Goal: Ask a question

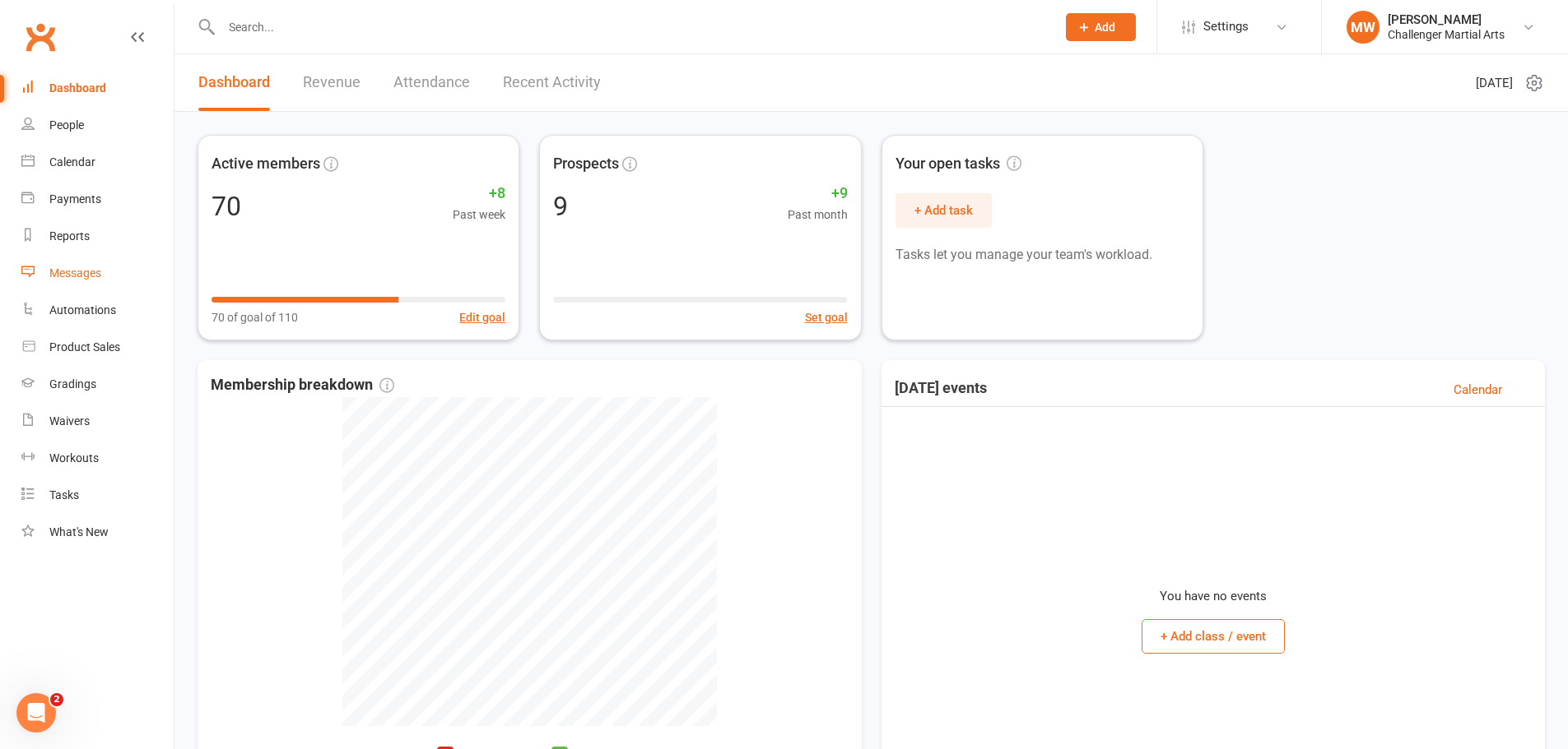
click at [83, 282] on link "Messages" at bounding box center [97, 273] width 152 height 37
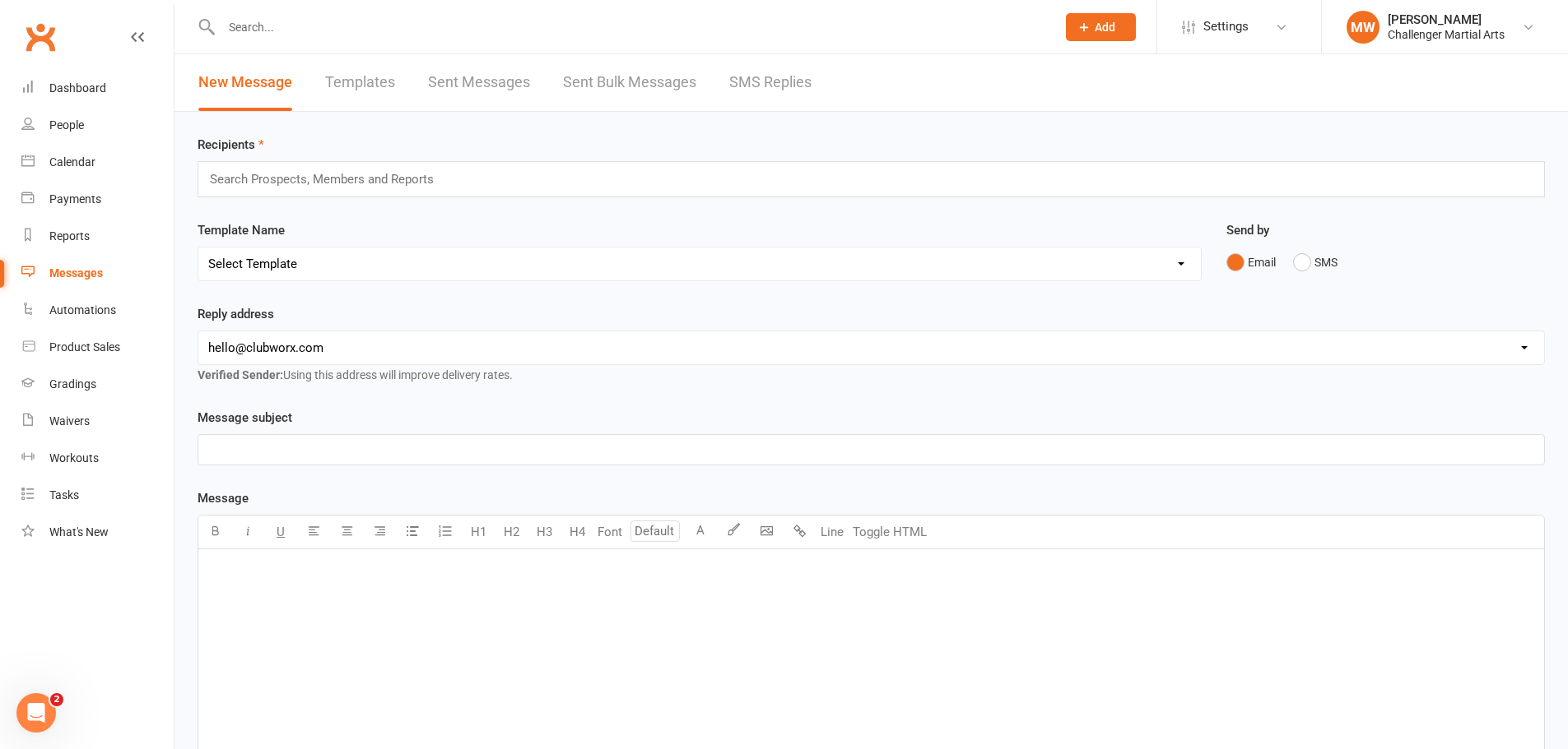
click at [310, 350] on select "[EMAIL_ADDRESS][DOMAIN_NAME]" at bounding box center [871, 348] width 1346 height 33
click at [306, 182] on input "text" at bounding box center [329, 180] width 241 height 22
click at [86, 121] on link "People" at bounding box center [97, 125] width 152 height 37
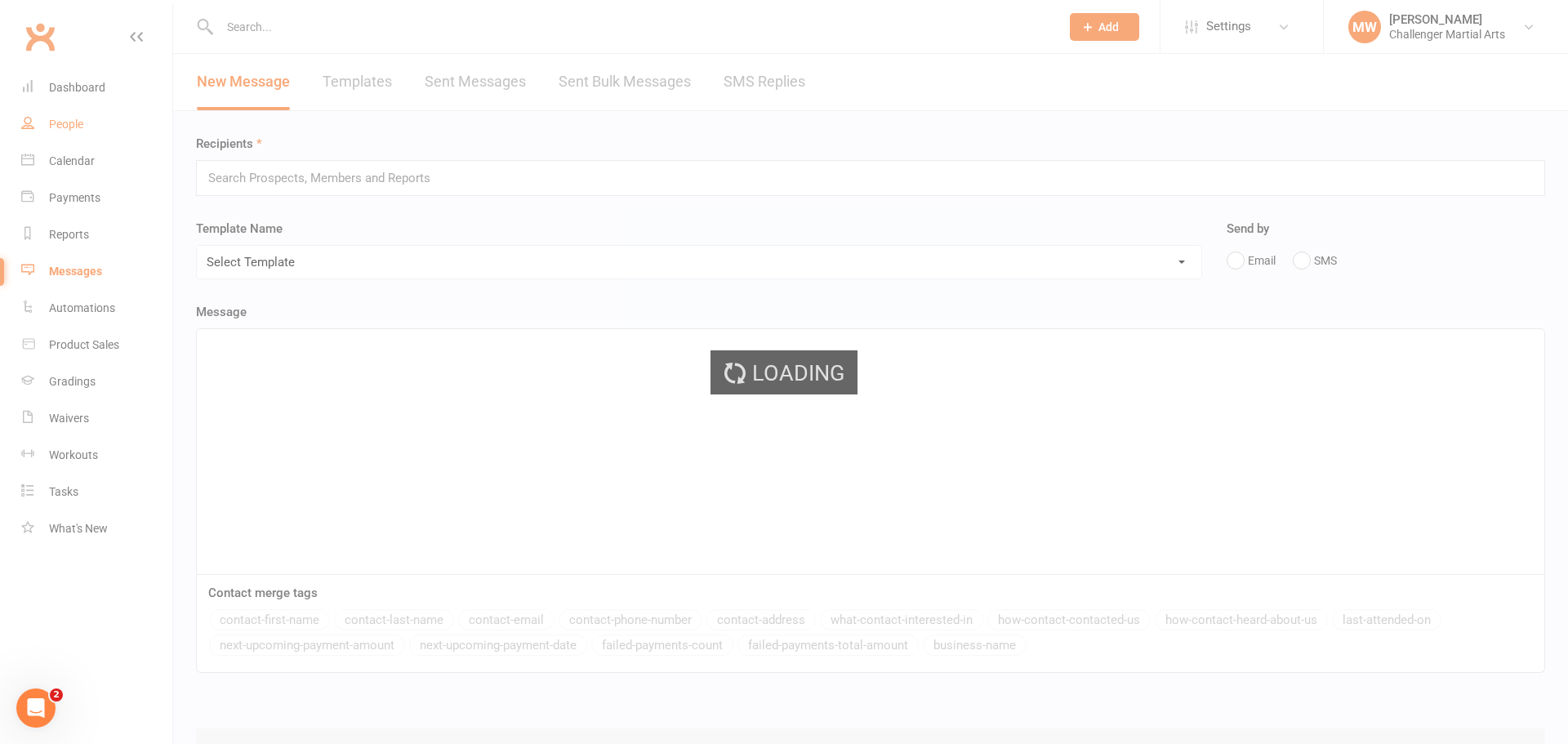
select select "100"
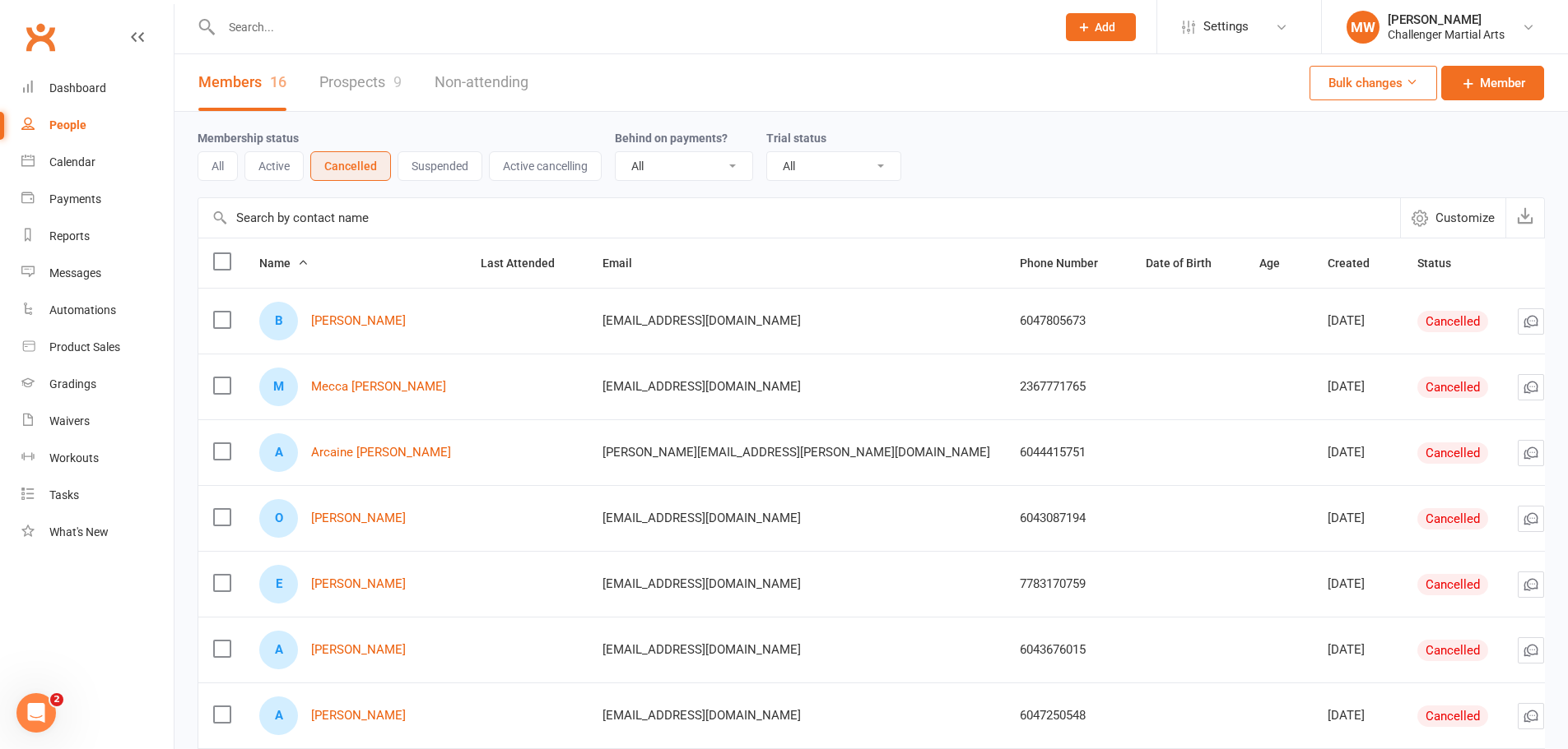
click at [284, 166] on button "Active" at bounding box center [274, 166] width 59 height 30
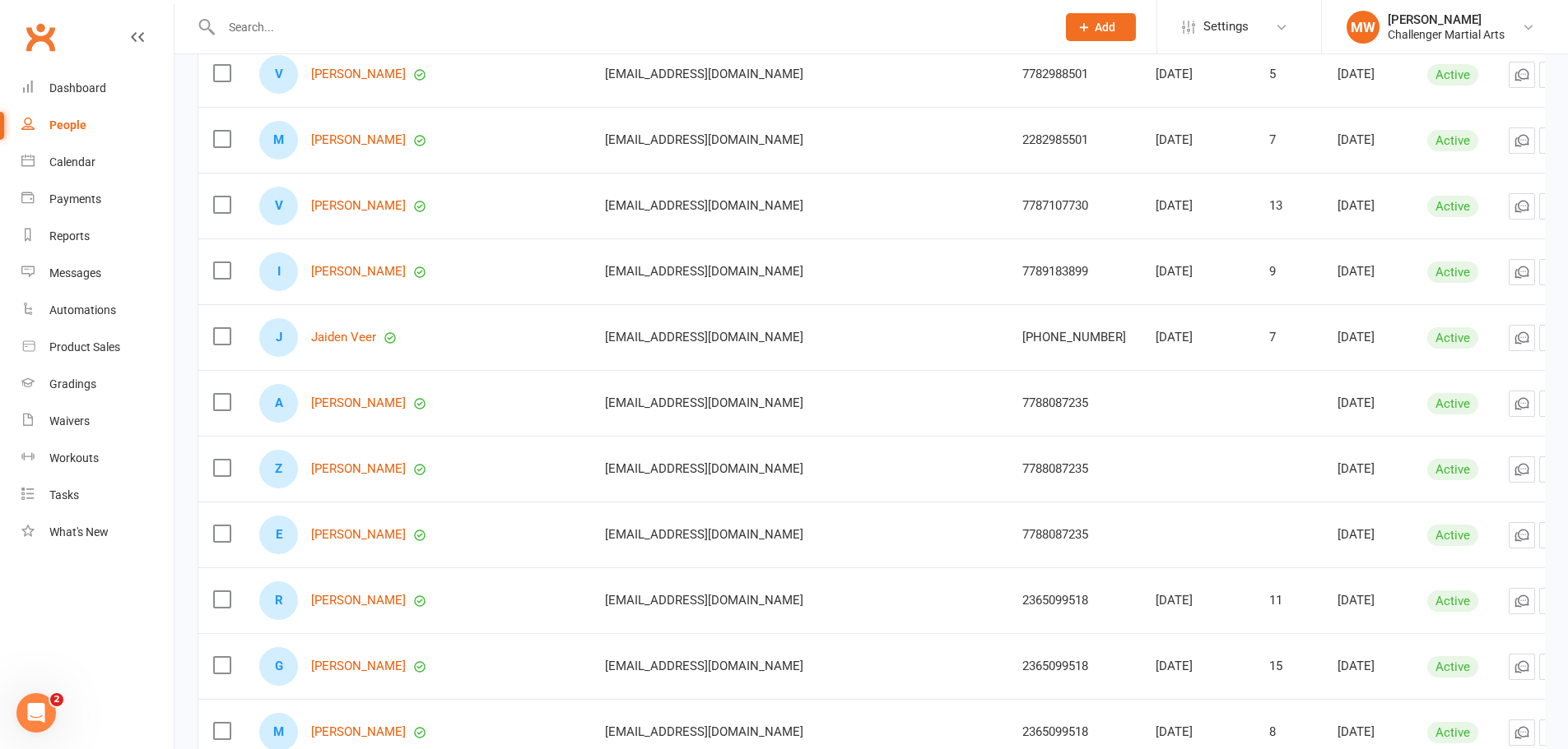
scroll to position [4129, 0]
click at [63, 258] on link "Messages" at bounding box center [97, 273] width 152 height 37
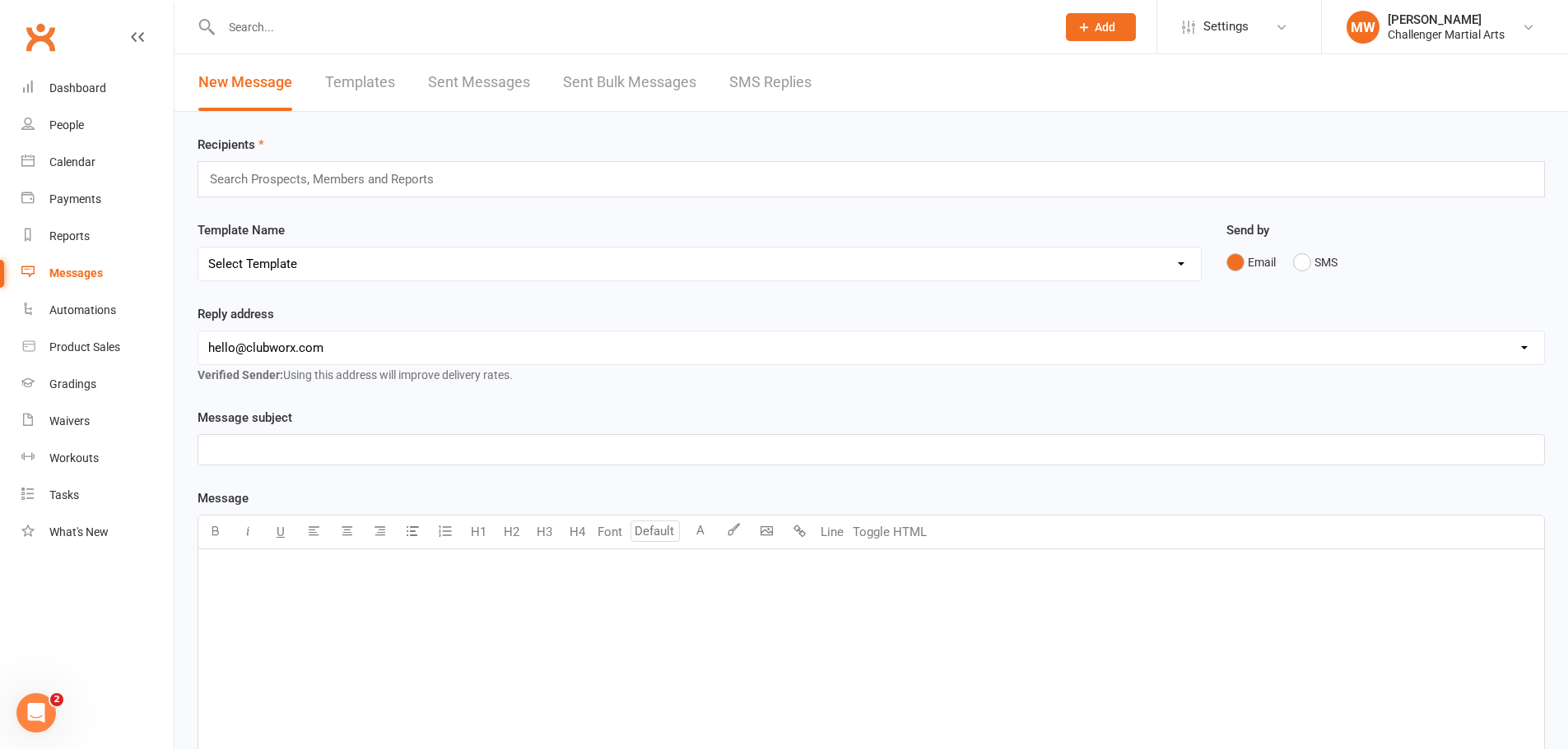
click at [367, 188] on input "text" at bounding box center [329, 180] width 241 height 22
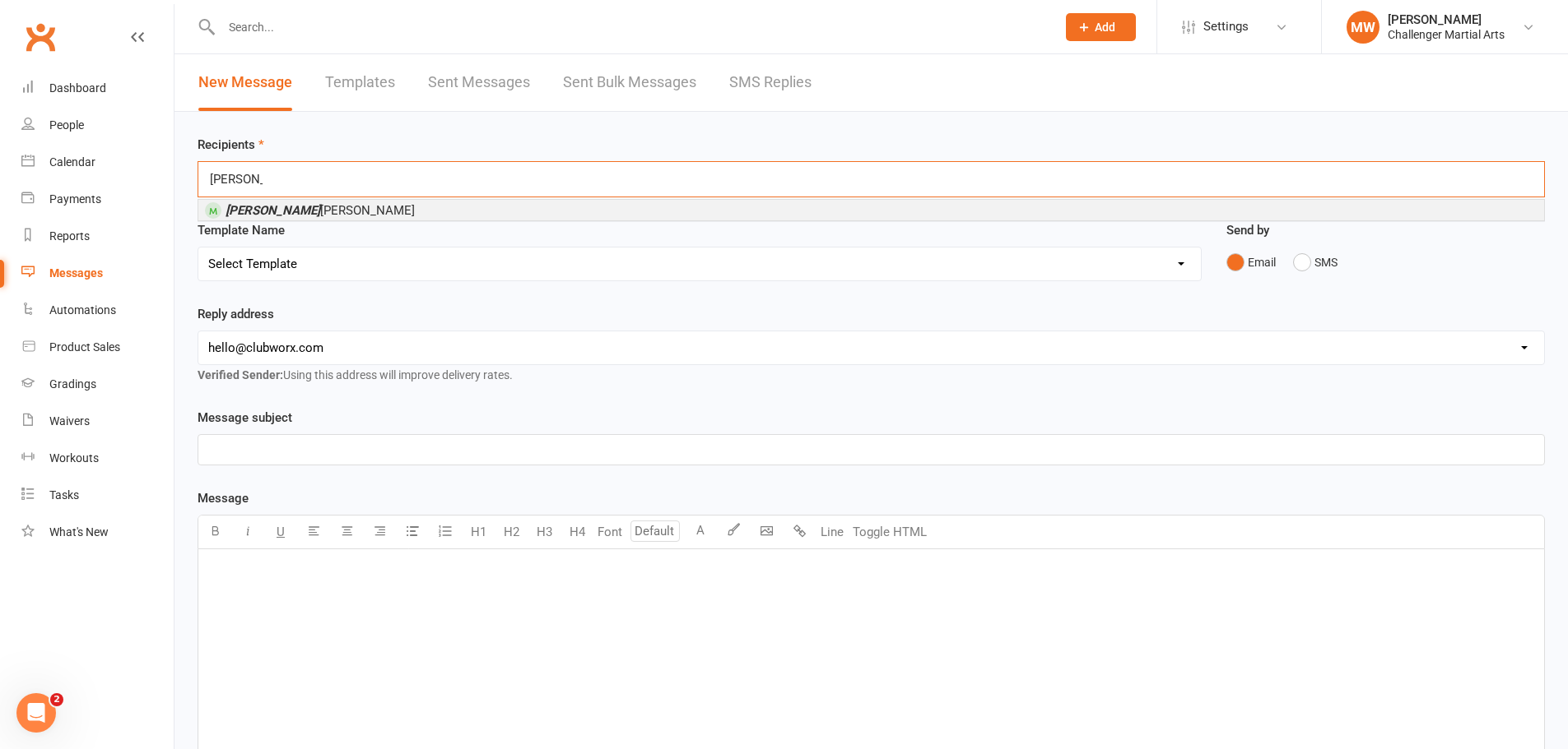
type input "[PERSON_NAME]"
click at [330, 211] on li "[PERSON_NAME]" at bounding box center [871, 210] width 1346 height 21
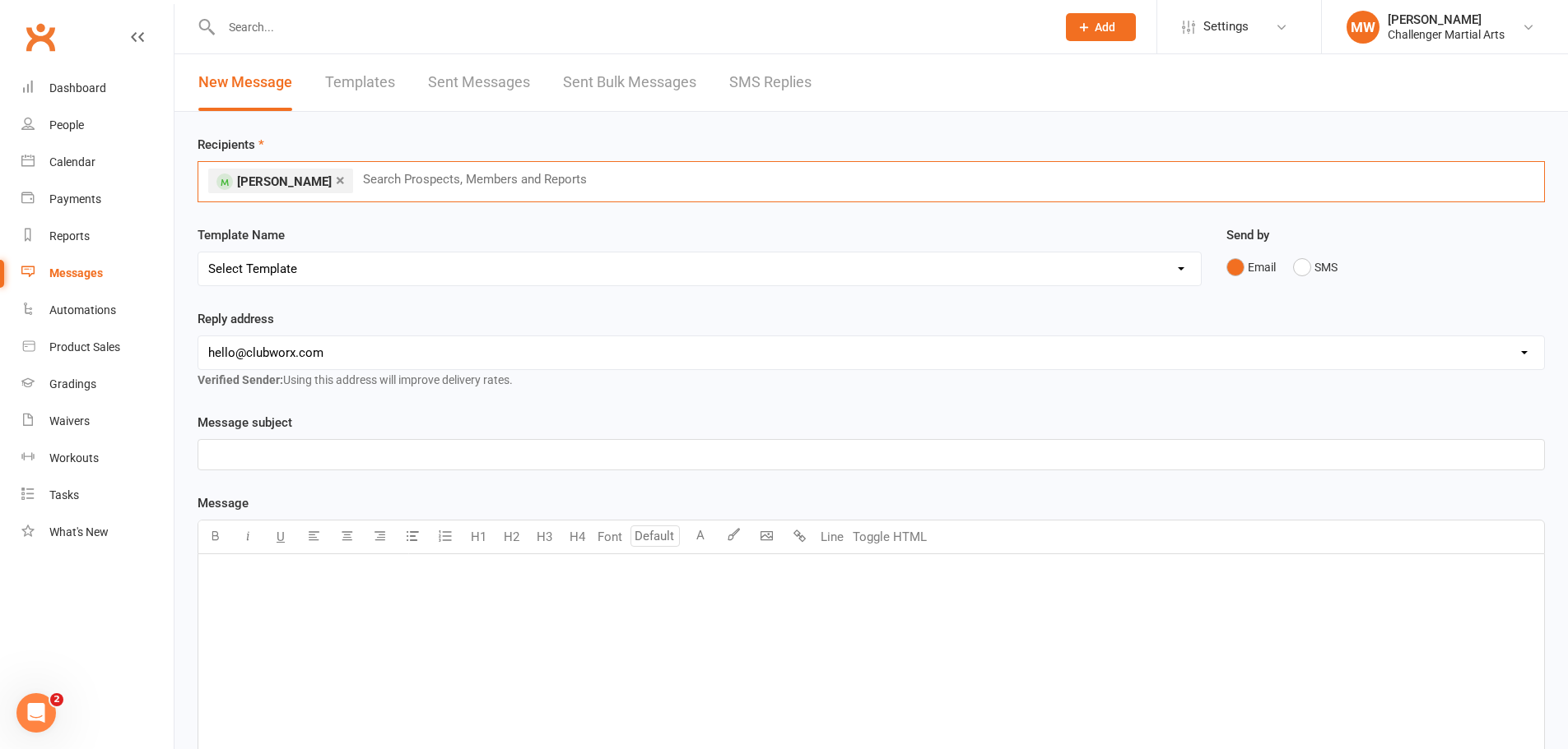
click at [288, 282] on select "Select Template [SMS] [Default template - review before using] Appointment remi…" at bounding box center [699, 269] width 1003 height 33
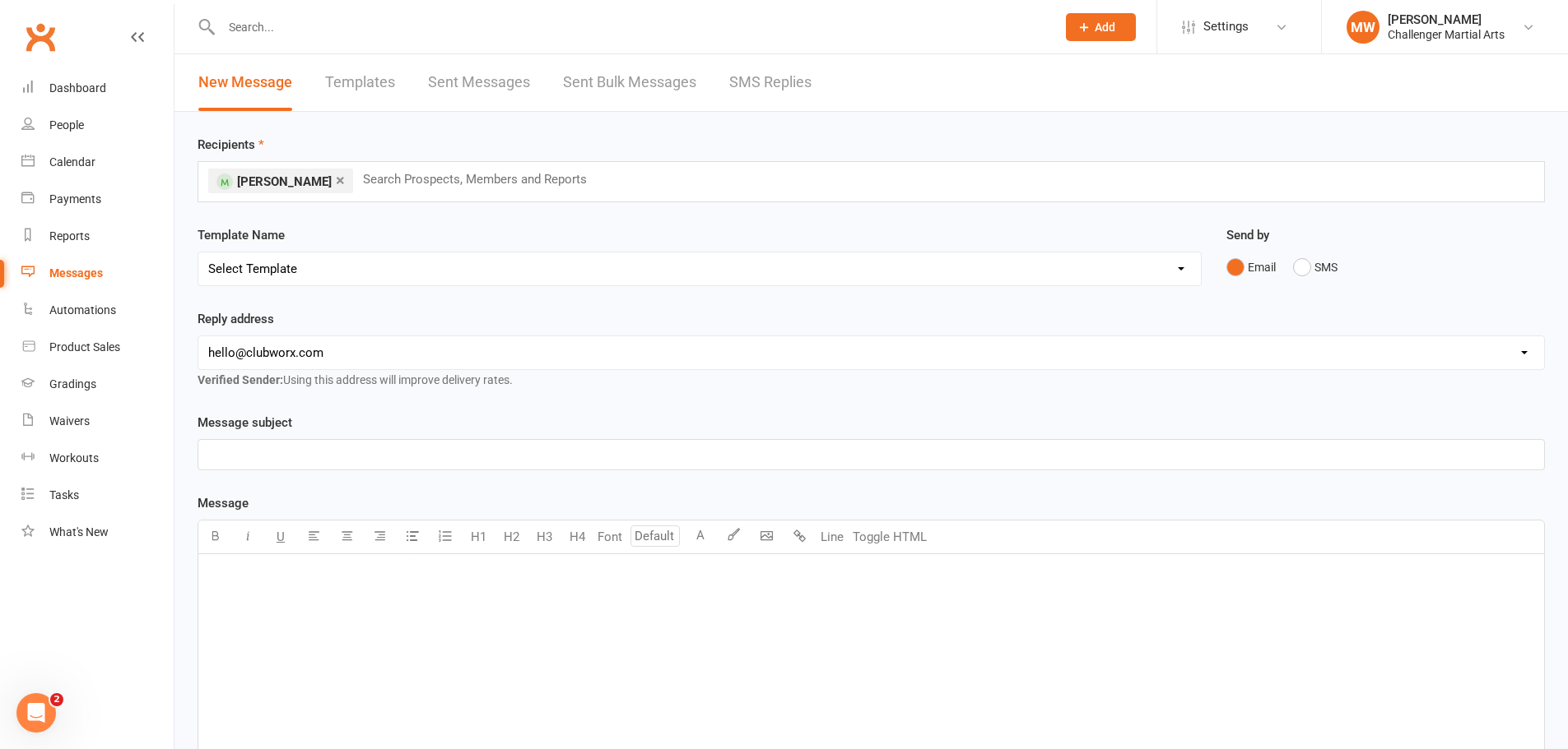
click at [291, 277] on select "Select Template [SMS] [Default template - review before using] Appointment remi…" at bounding box center [699, 269] width 1003 height 33
click at [266, 449] on p "﻿" at bounding box center [871, 455] width 1326 height 20
click at [285, 611] on div "﻿" at bounding box center [871, 677] width 1346 height 246
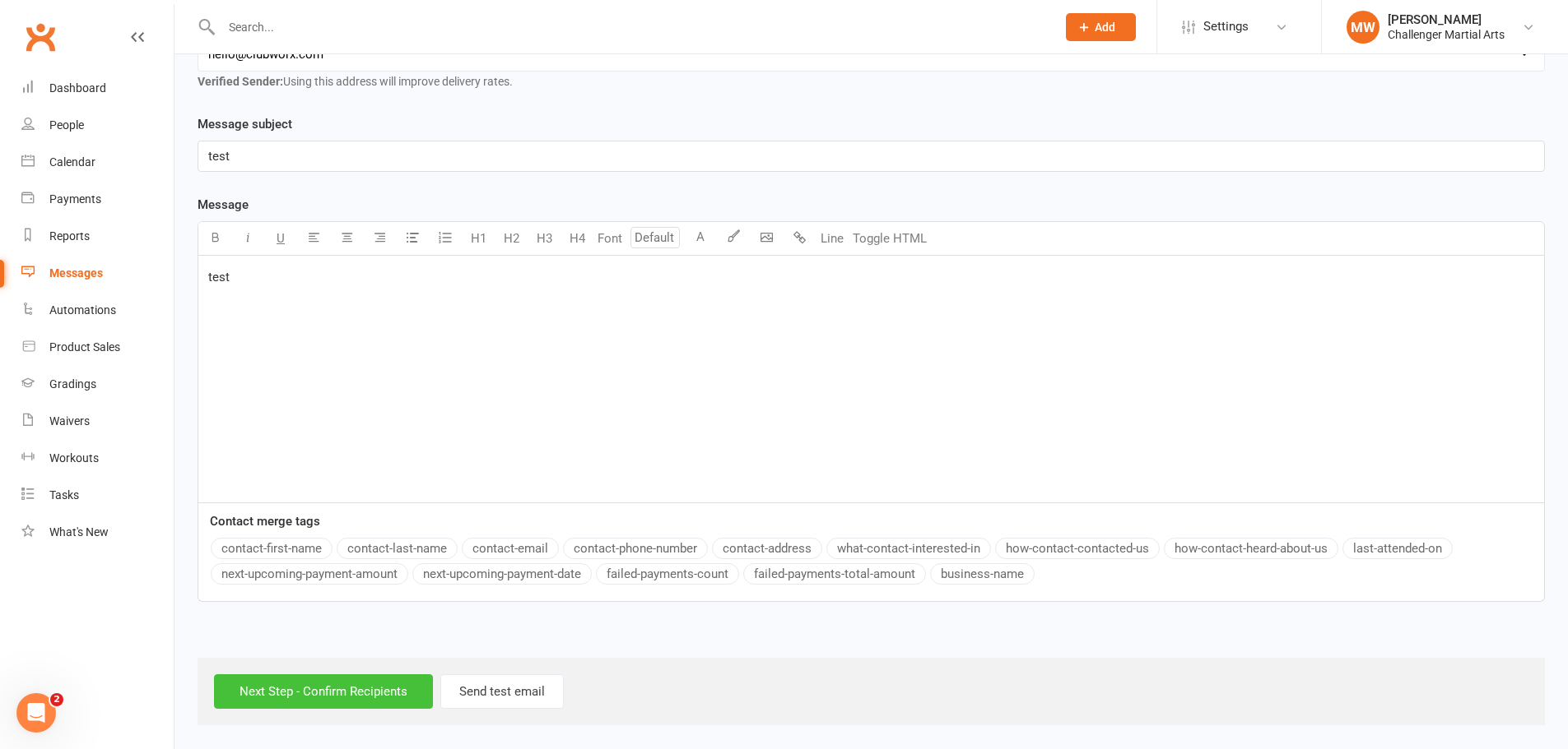
click at [309, 689] on input "Next Step - Confirm Recipients" at bounding box center [323, 692] width 219 height 35
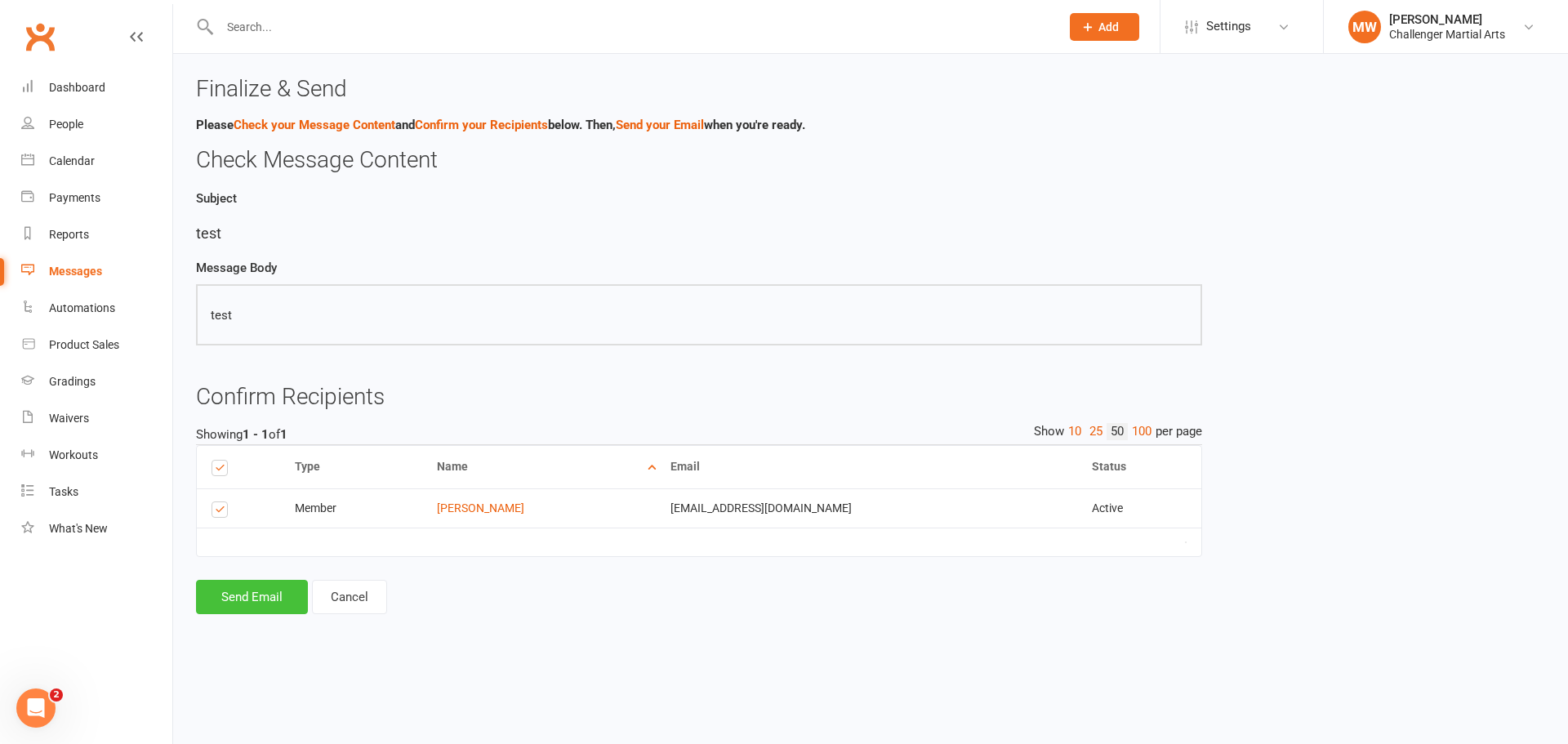
click at [237, 599] on button "Send Email" at bounding box center [251, 598] width 112 height 35
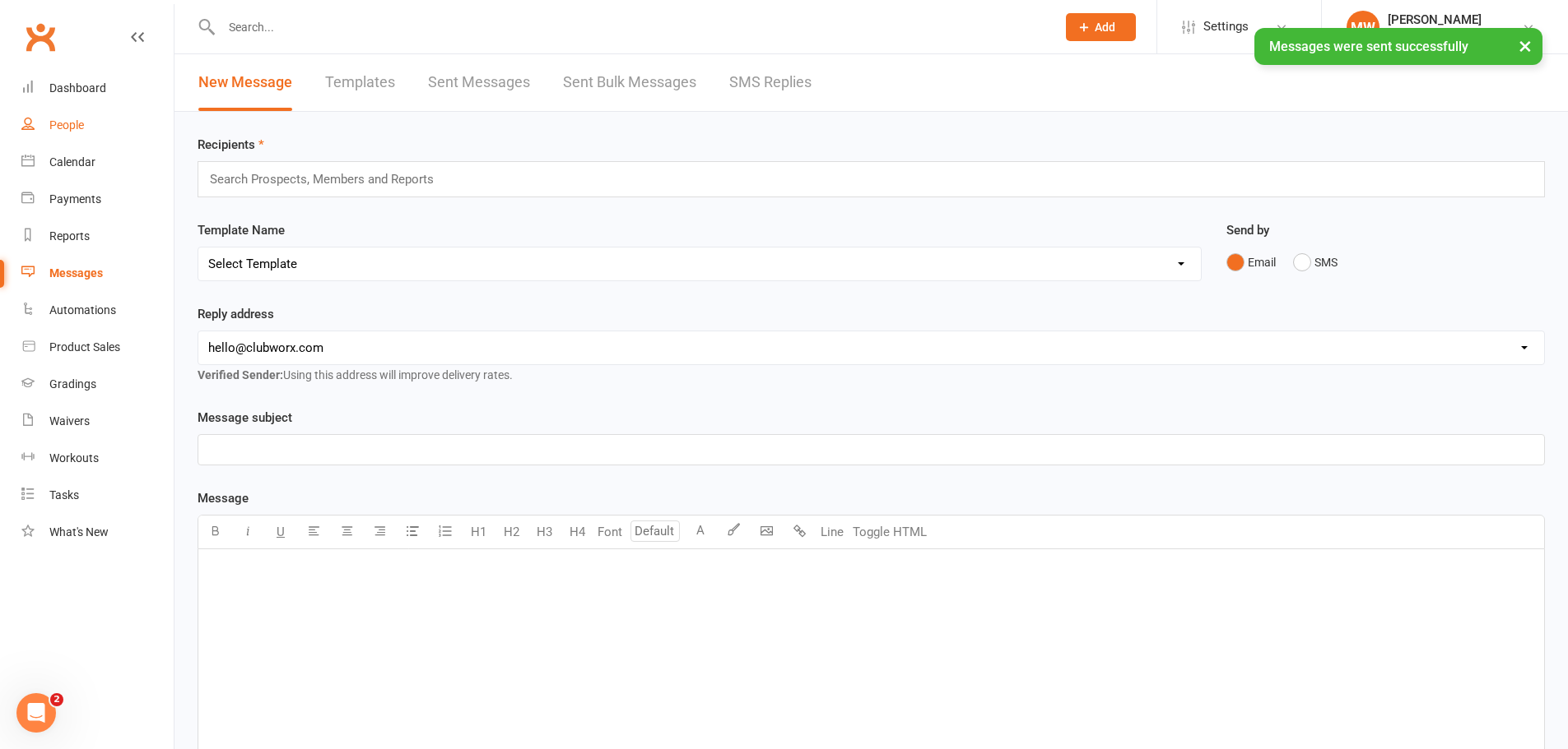
click at [66, 131] on div "People" at bounding box center [67, 125] width 35 height 13
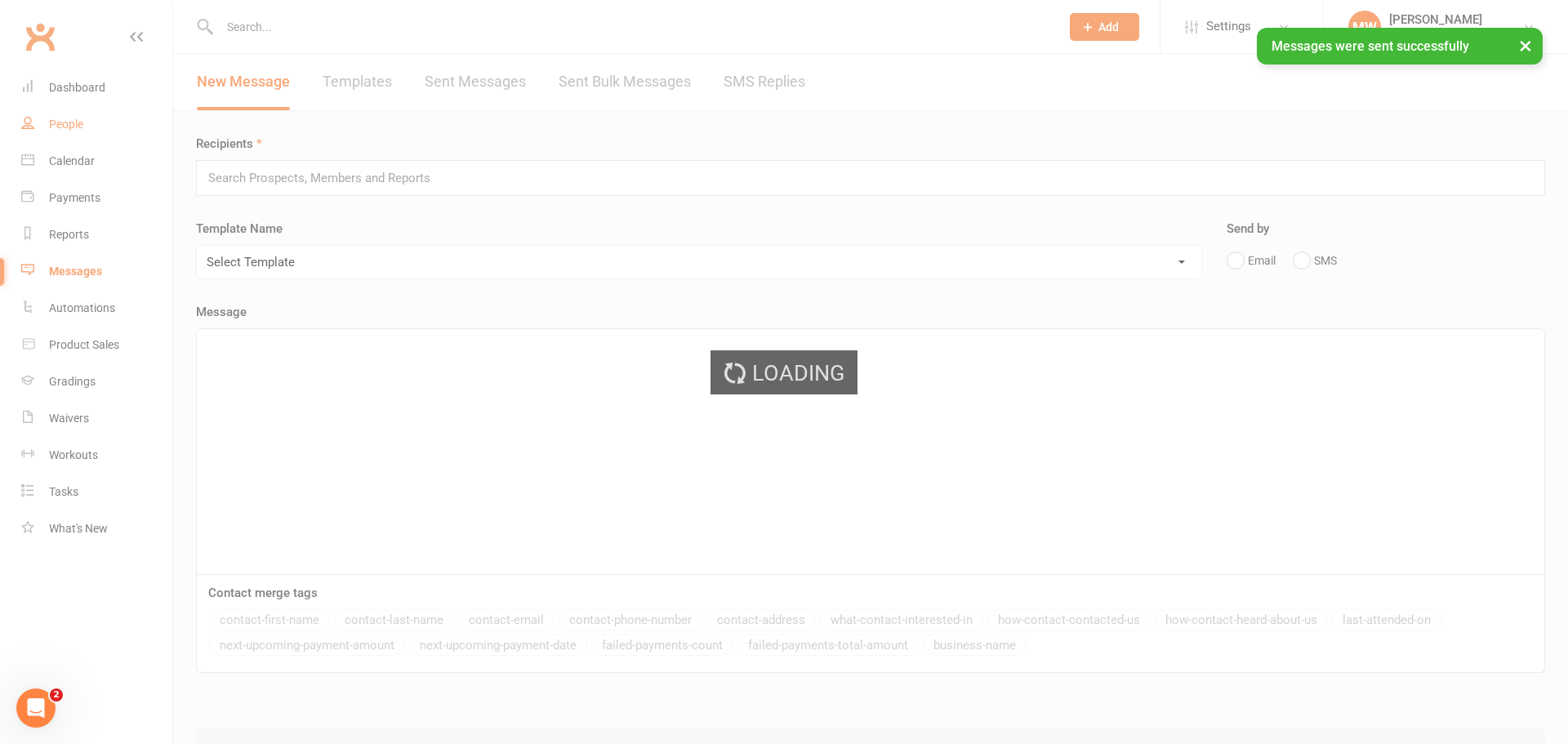
select select "100"
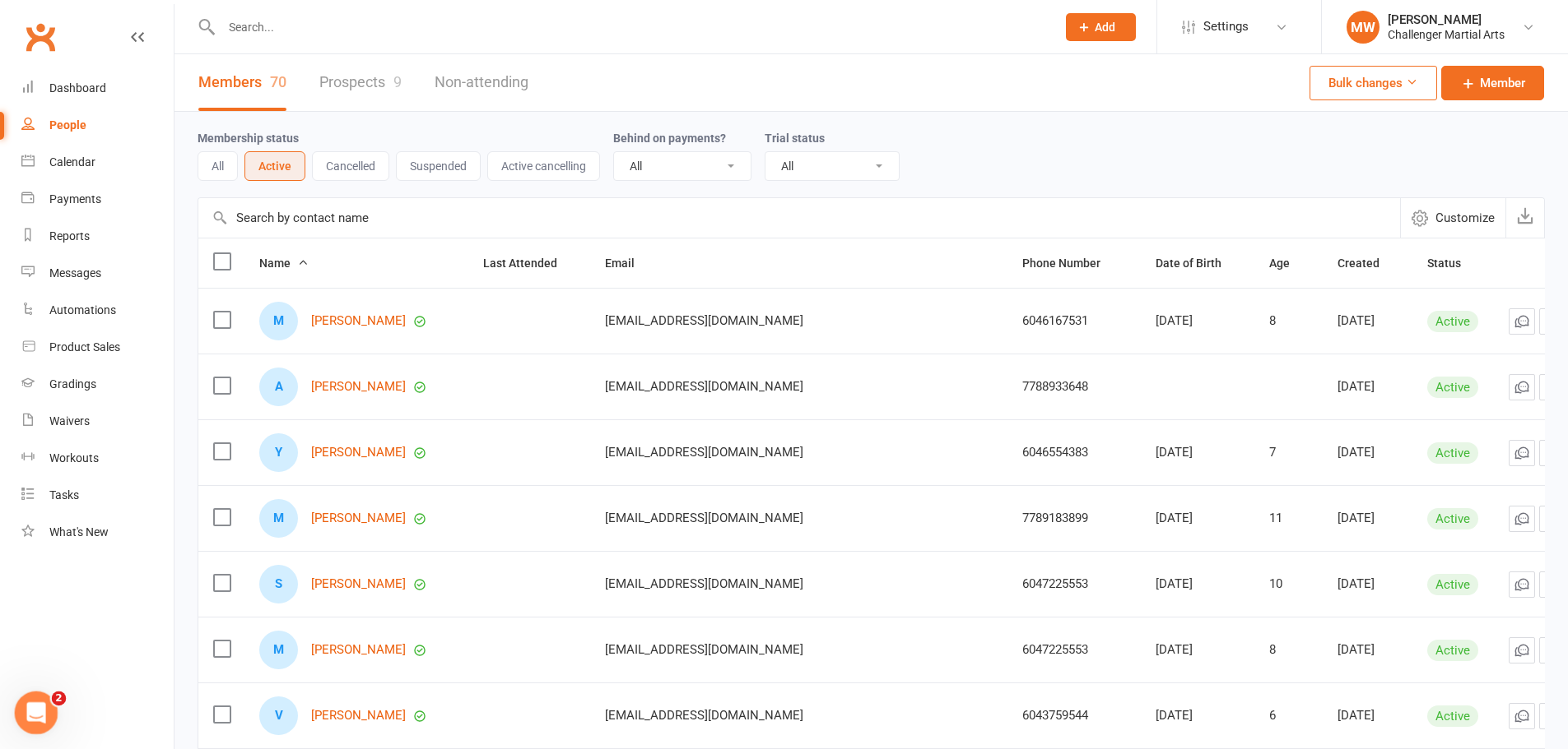
click at [29, 715] on icon "Open Intercom Messenger" at bounding box center [34, 711] width 27 height 27
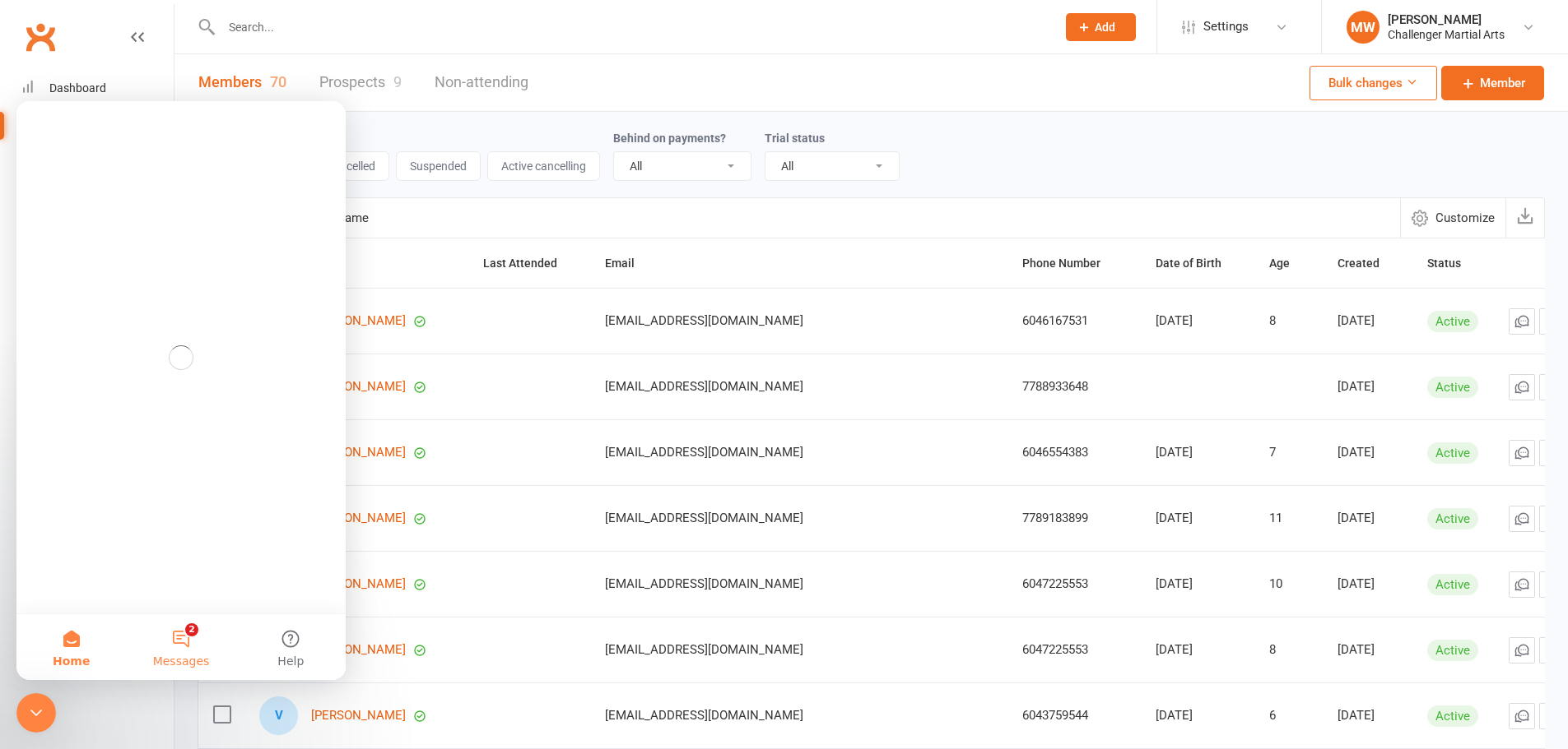
click at [177, 652] on button "2 Messages" at bounding box center [180, 647] width 109 height 66
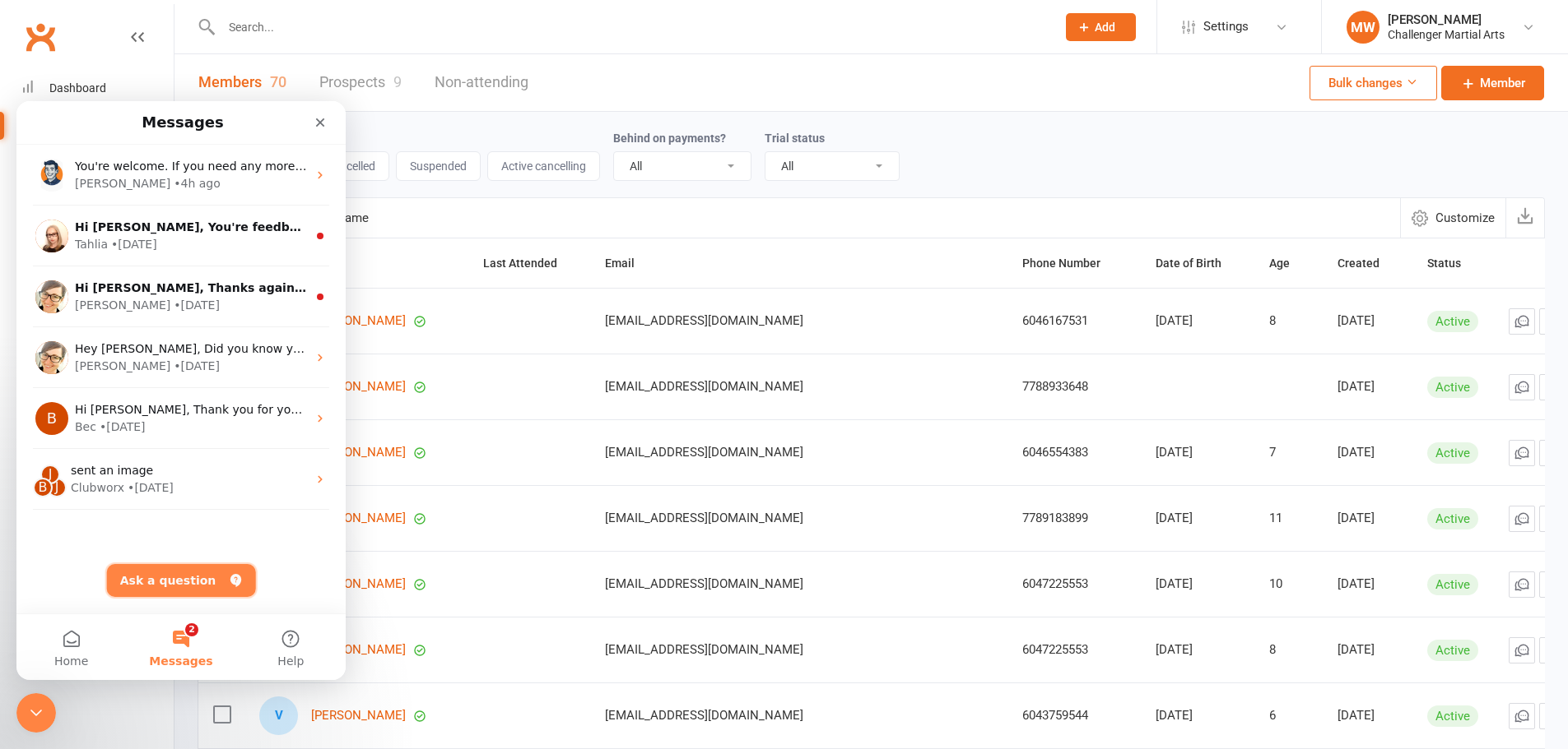
click at [172, 578] on button "Ask a question" at bounding box center [181, 581] width 149 height 33
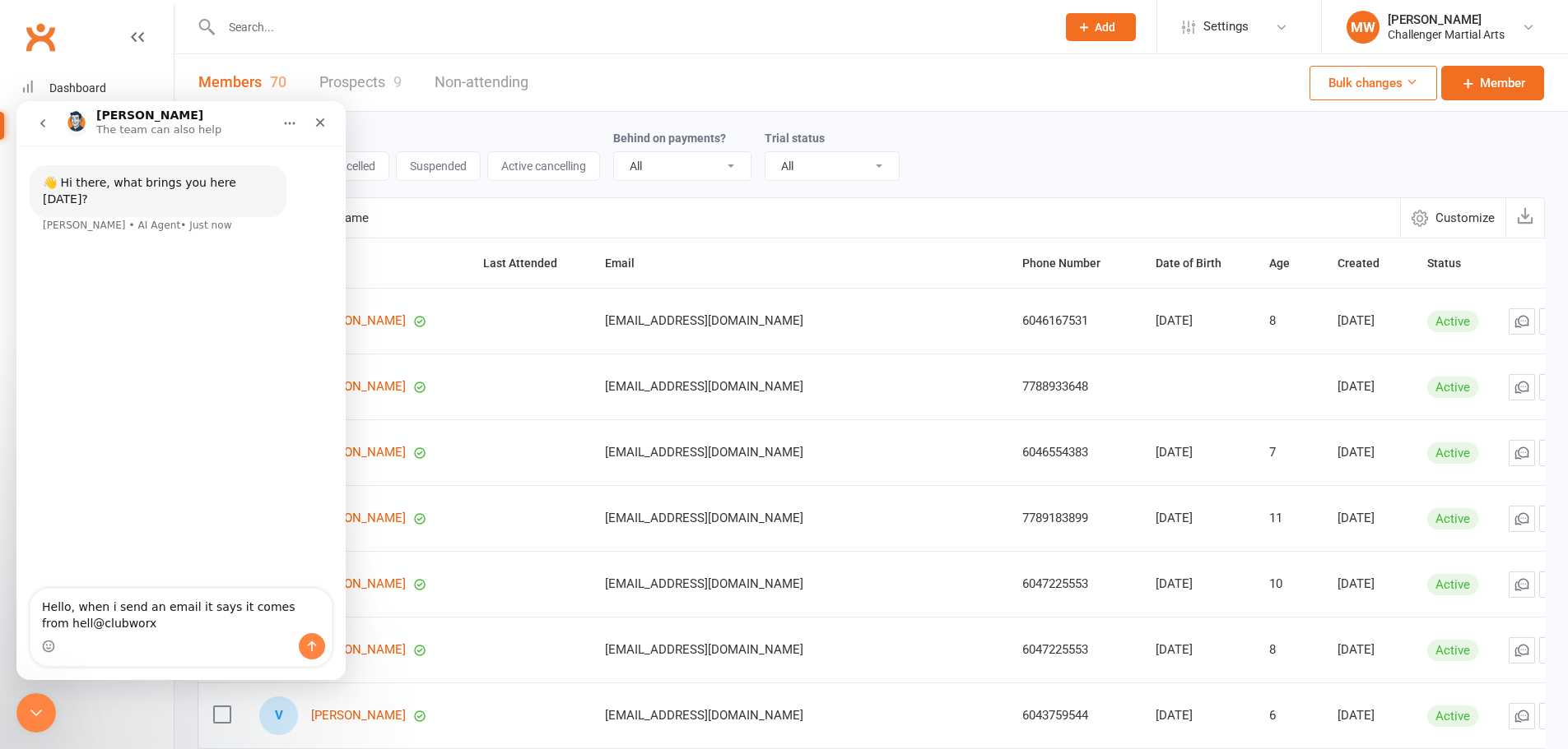
type textarea "Hello, when i send an email it says it comes from hell@clubworx"
click at [297, 115] on button "Home" at bounding box center [290, 123] width 32 height 32
click at [32, 706] on icon "Close Intercom Messenger" at bounding box center [34, 711] width 20 height 20
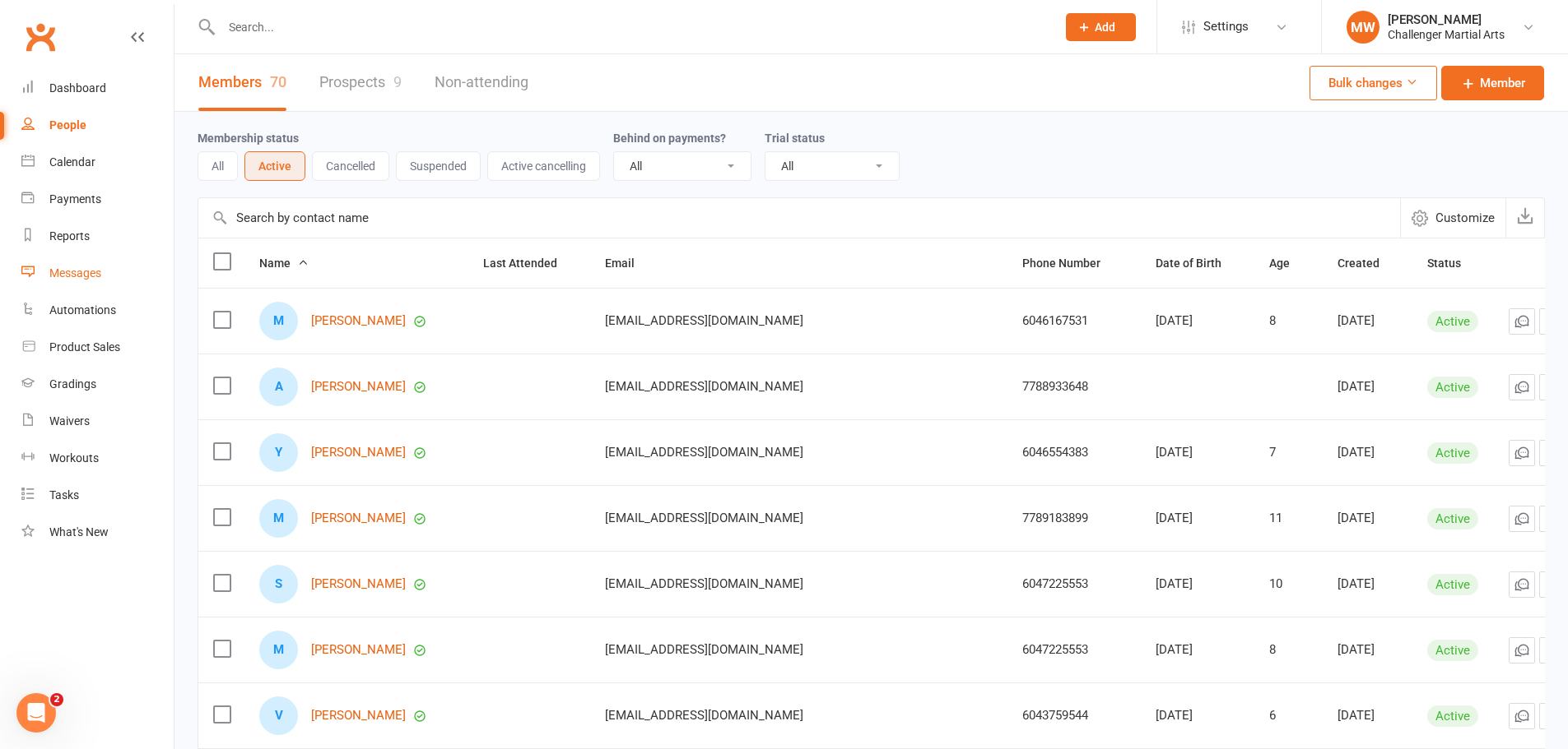
click at [67, 283] on link "Messages" at bounding box center [97, 273] width 152 height 37
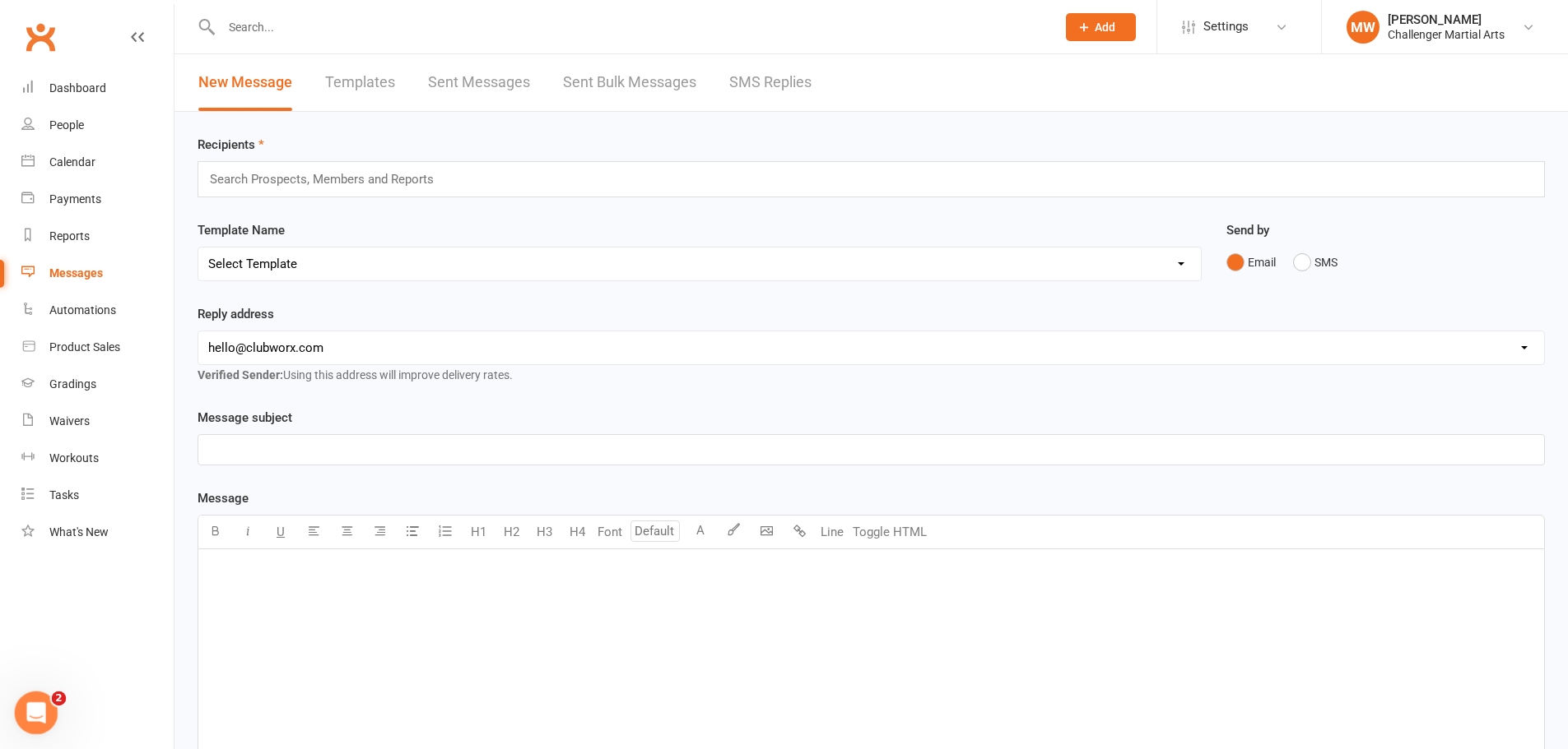
click at [36, 714] on icon "Open Intercom Messenger" at bounding box center [34, 711] width 27 height 27
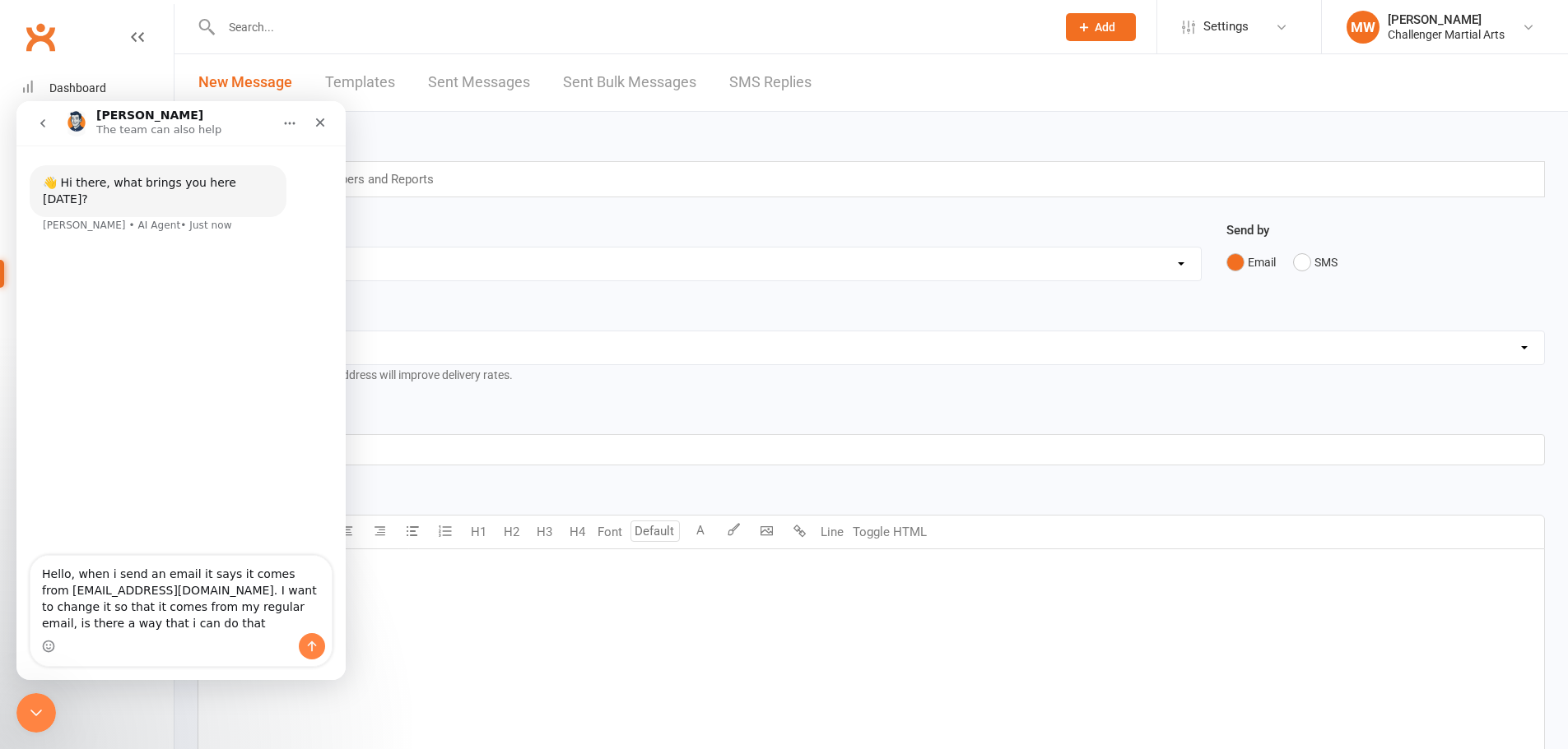
type textarea "Hello, when i send an email it says it comes from [EMAIL_ADDRESS][DOMAIN_NAME].…"
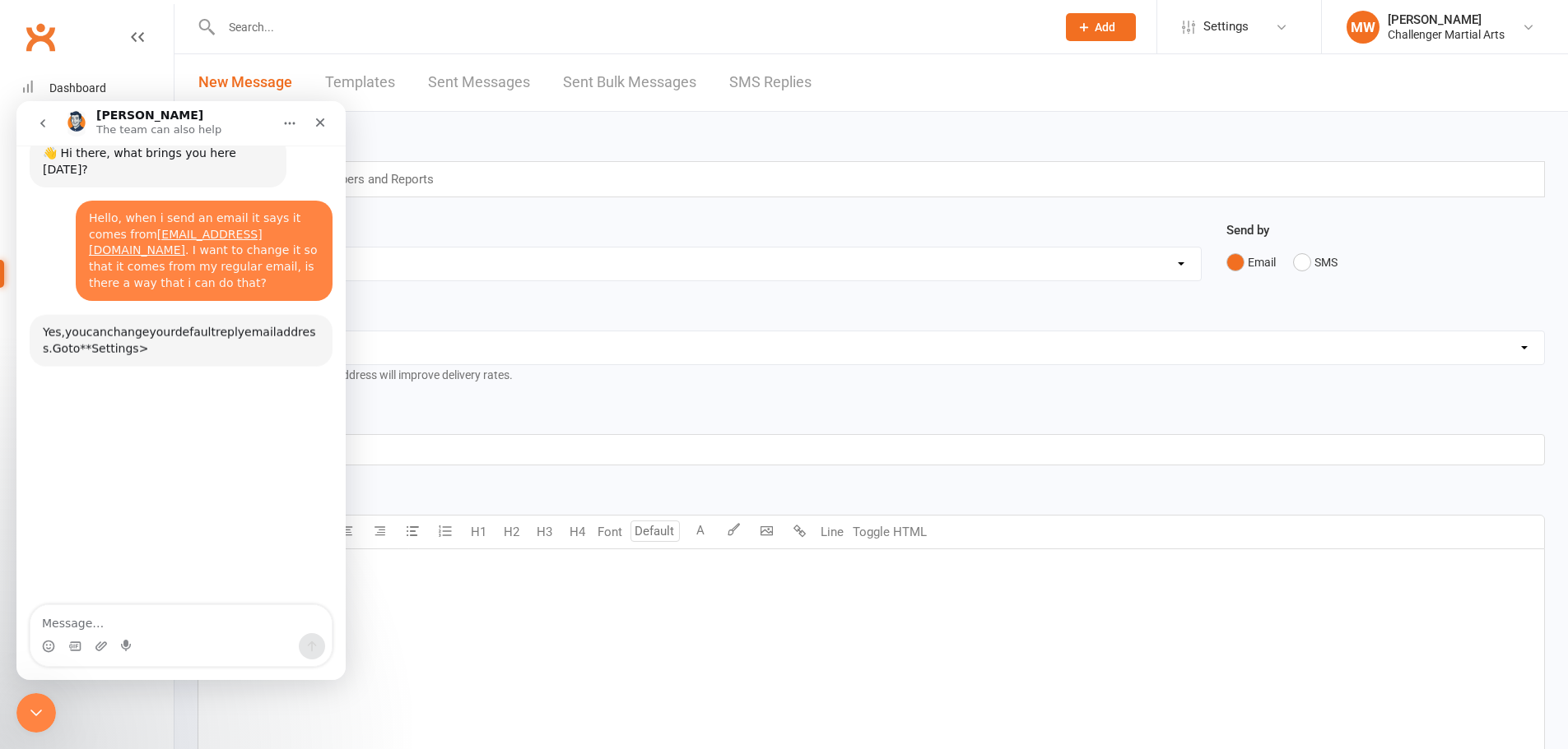
scroll to position [73, 0]
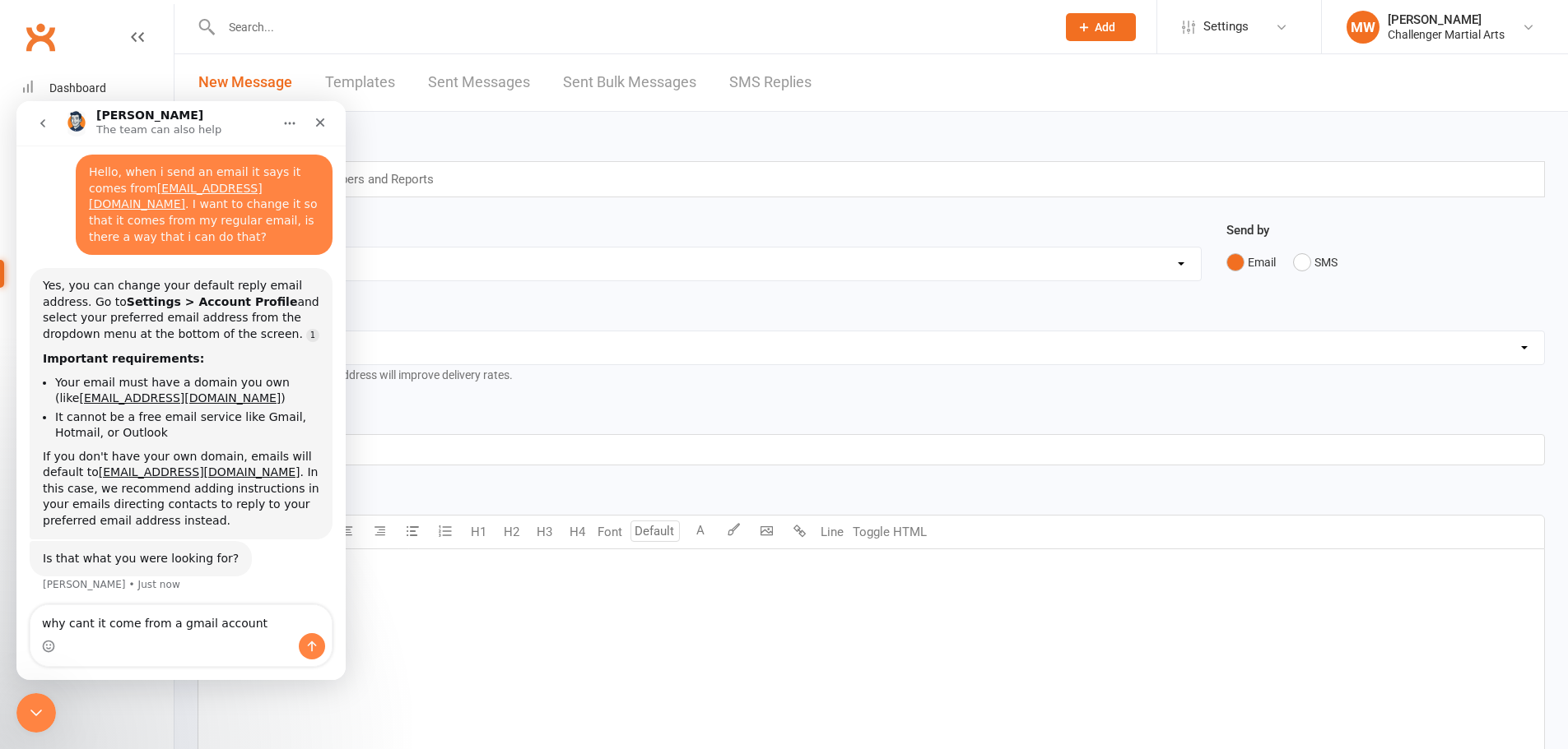
type textarea "why cant it come from a gmail account?"
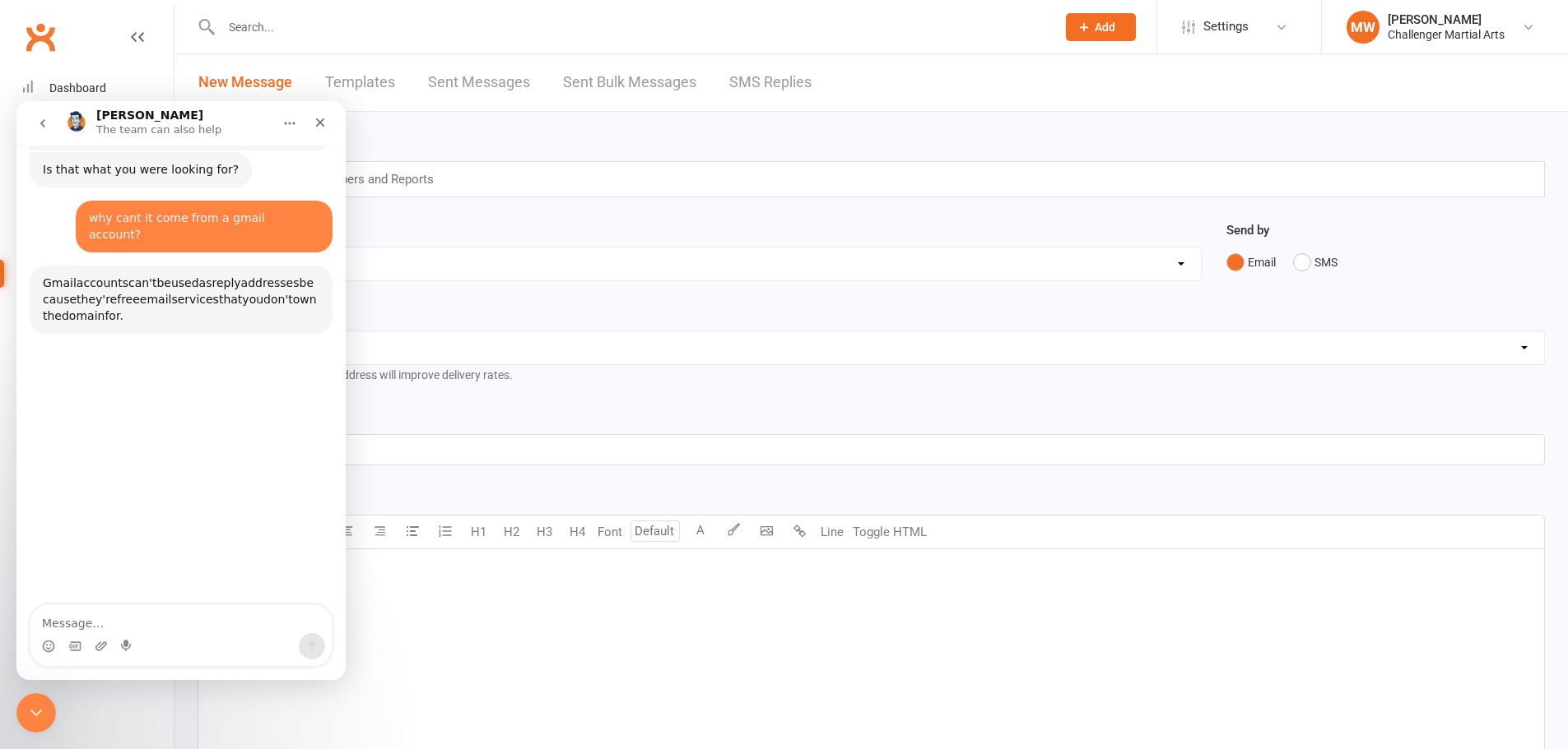
scroll to position [492, 0]
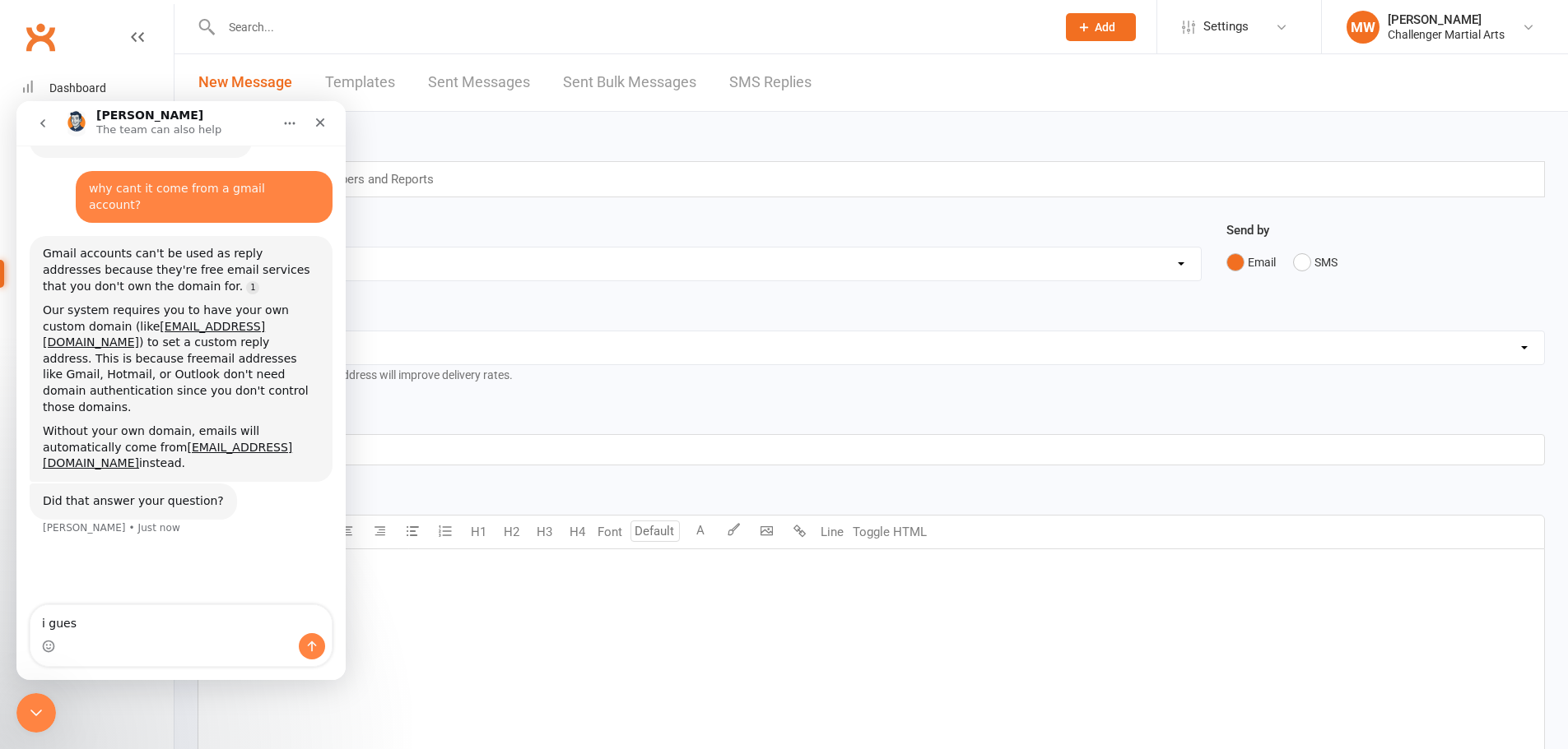
type textarea "i guess"
click at [30, 132] on button "go back" at bounding box center [43, 123] width 32 height 32
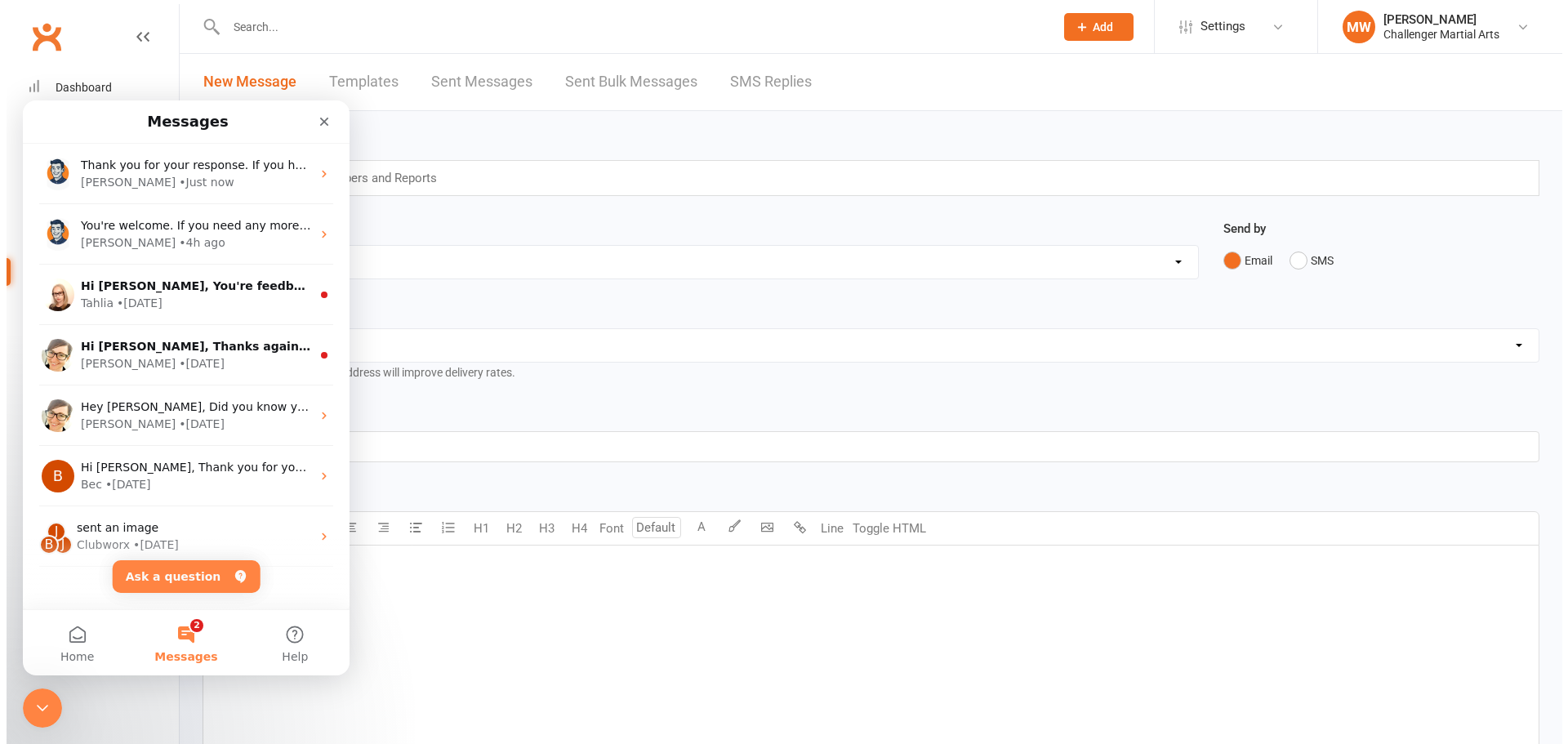
scroll to position [0, 0]
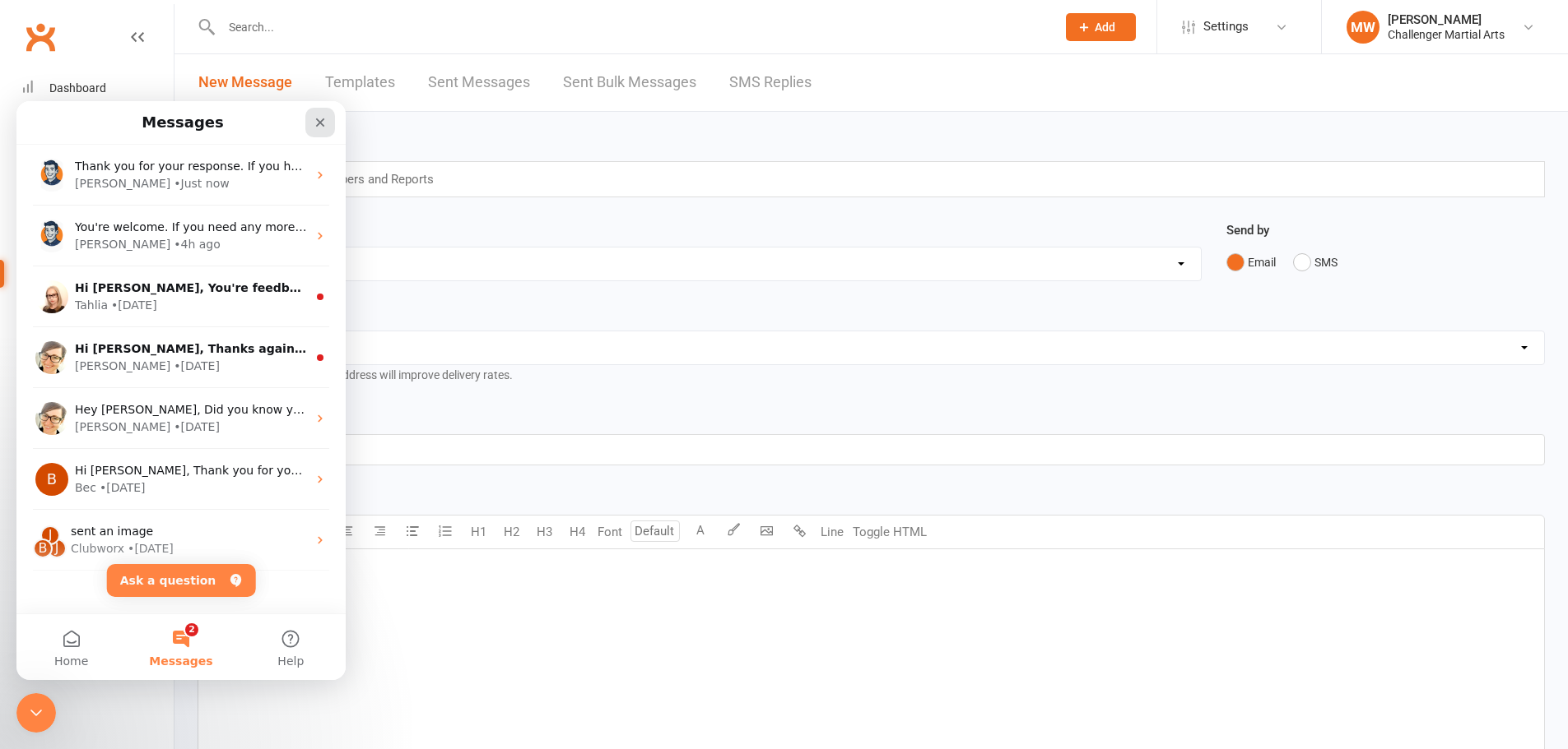
click at [320, 125] on icon "Close" at bounding box center [321, 122] width 13 height 13
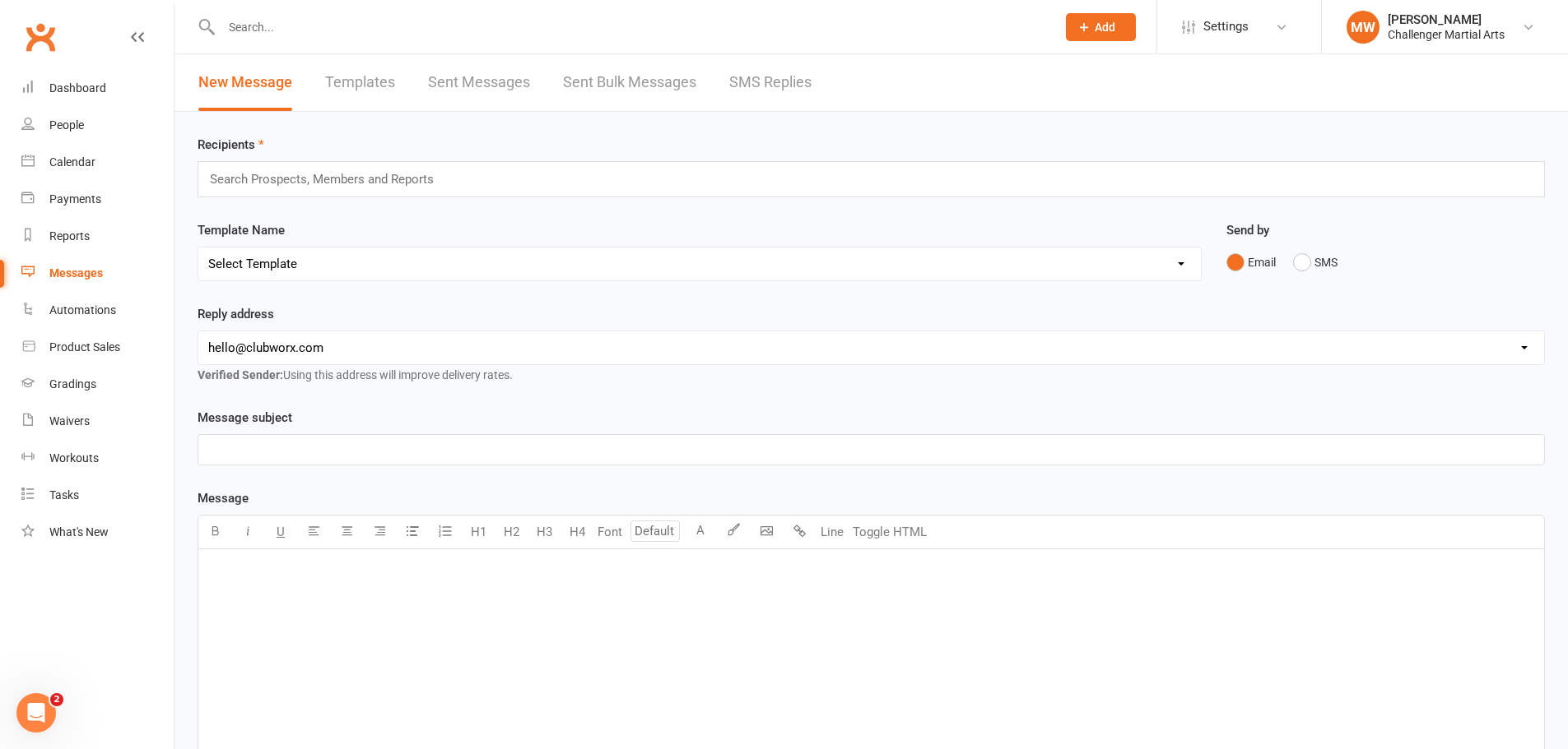
click at [359, 348] on select "[EMAIL_ADDRESS][DOMAIN_NAME]" at bounding box center [871, 348] width 1346 height 33
click at [1252, 22] on link "Settings" at bounding box center [1238, 27] width 114 height 37
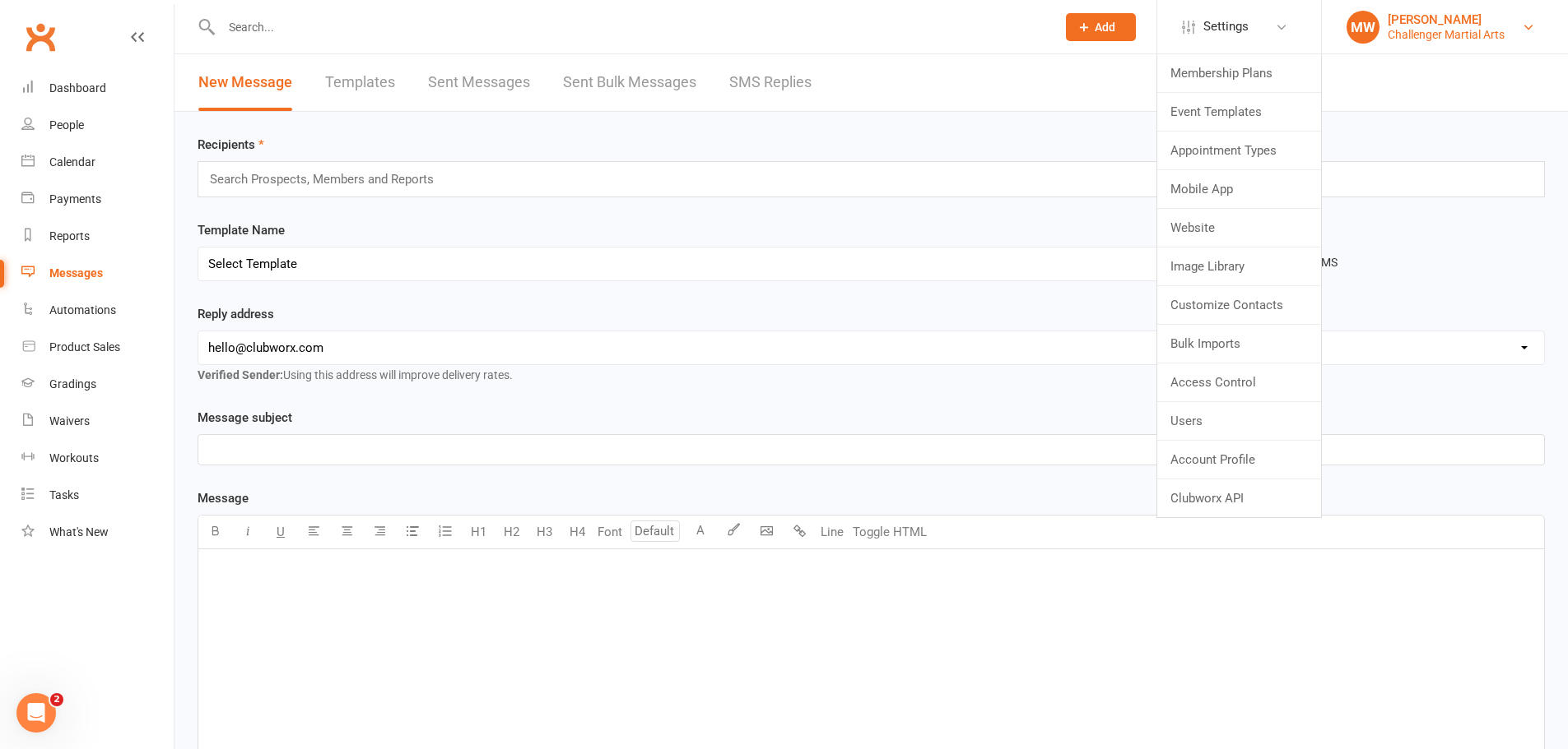
click at [1451, 31] on div "Challenger Martial Arts" at bounding box center [1446, 35] width 117 height 15
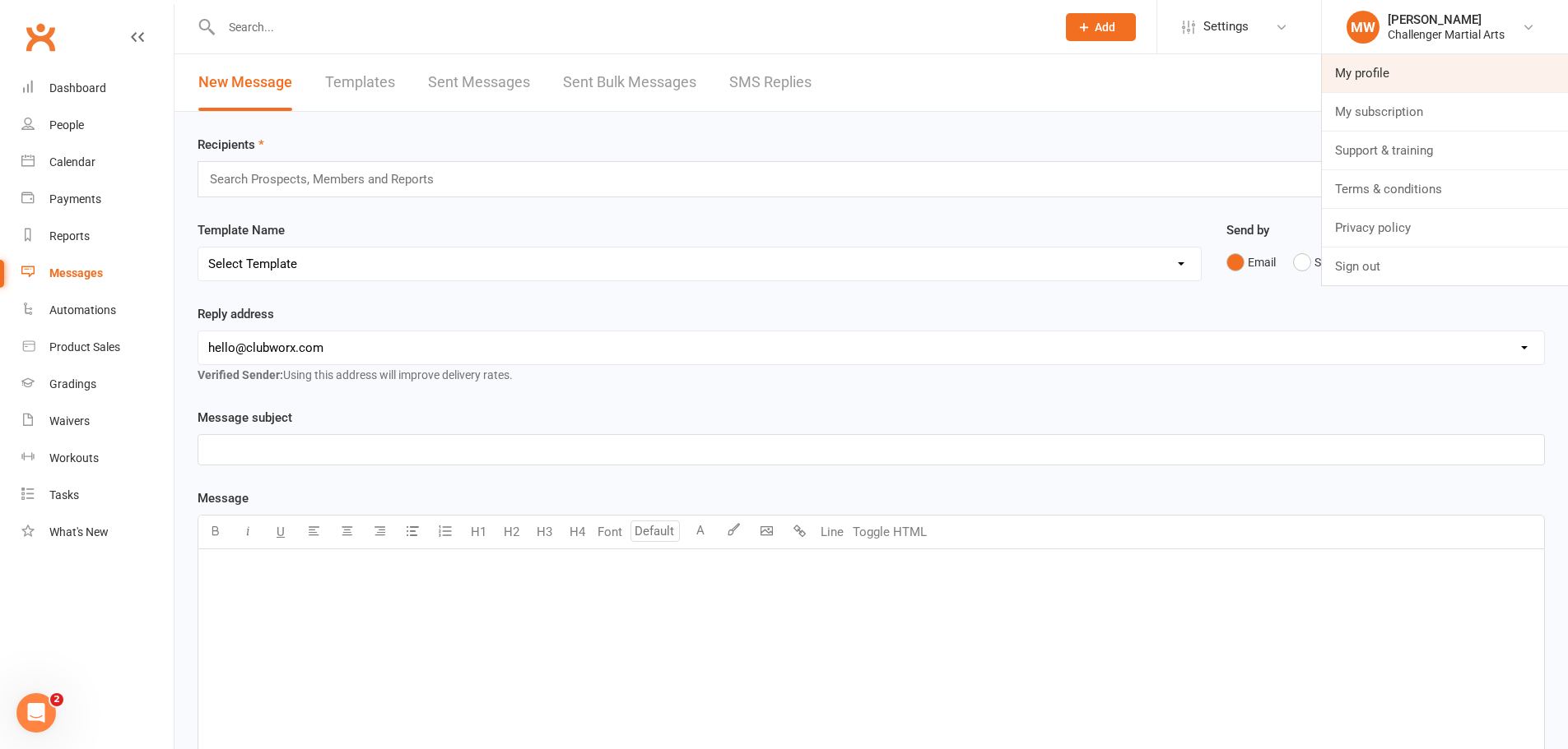
click at [1368, 82] on link "My profile" at bounding box center [1444, 72] width 246 height 37
